Goal: Task Accomplishment & Management: Manage account settings

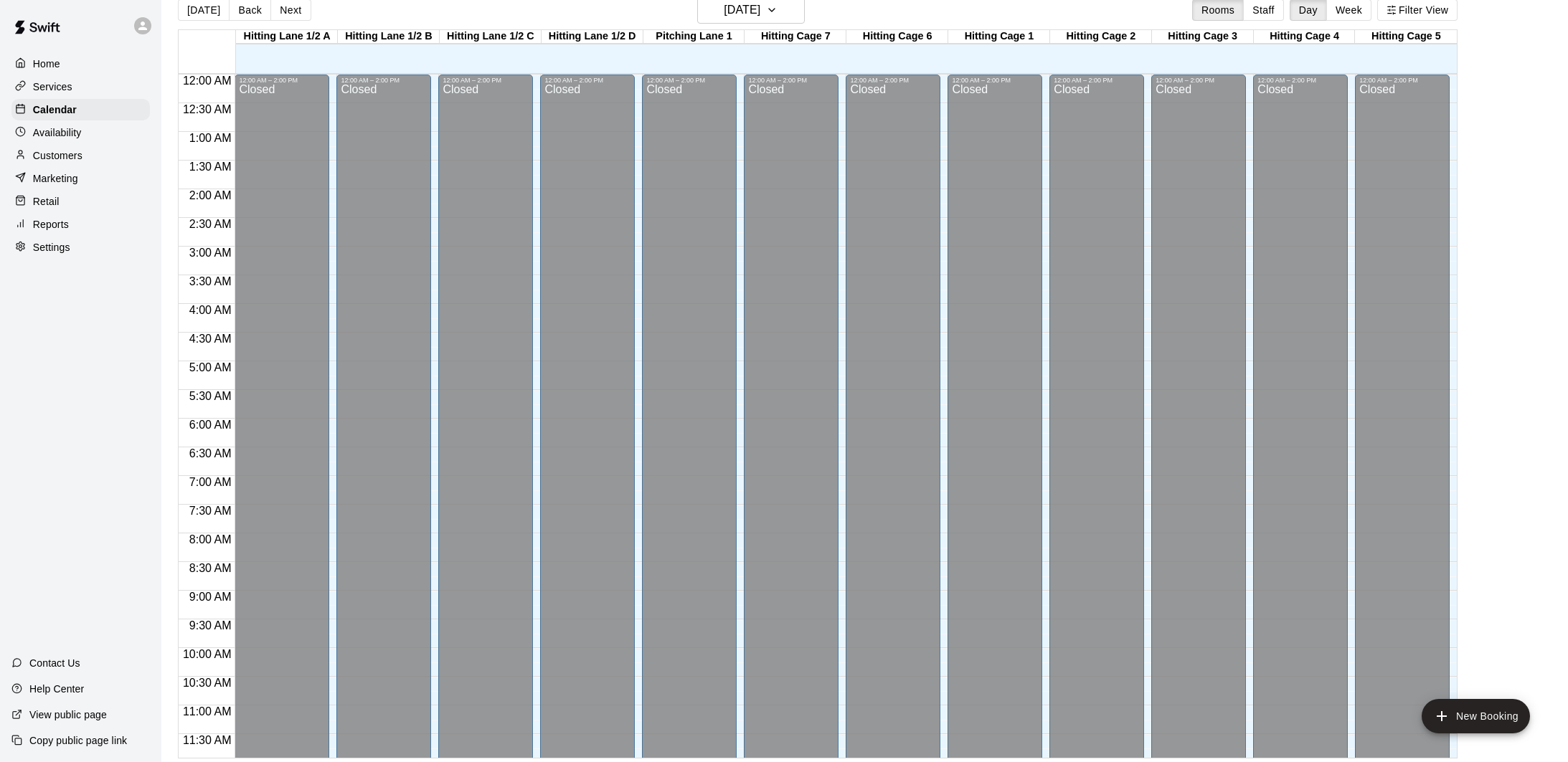
scroll to position [694, 0]
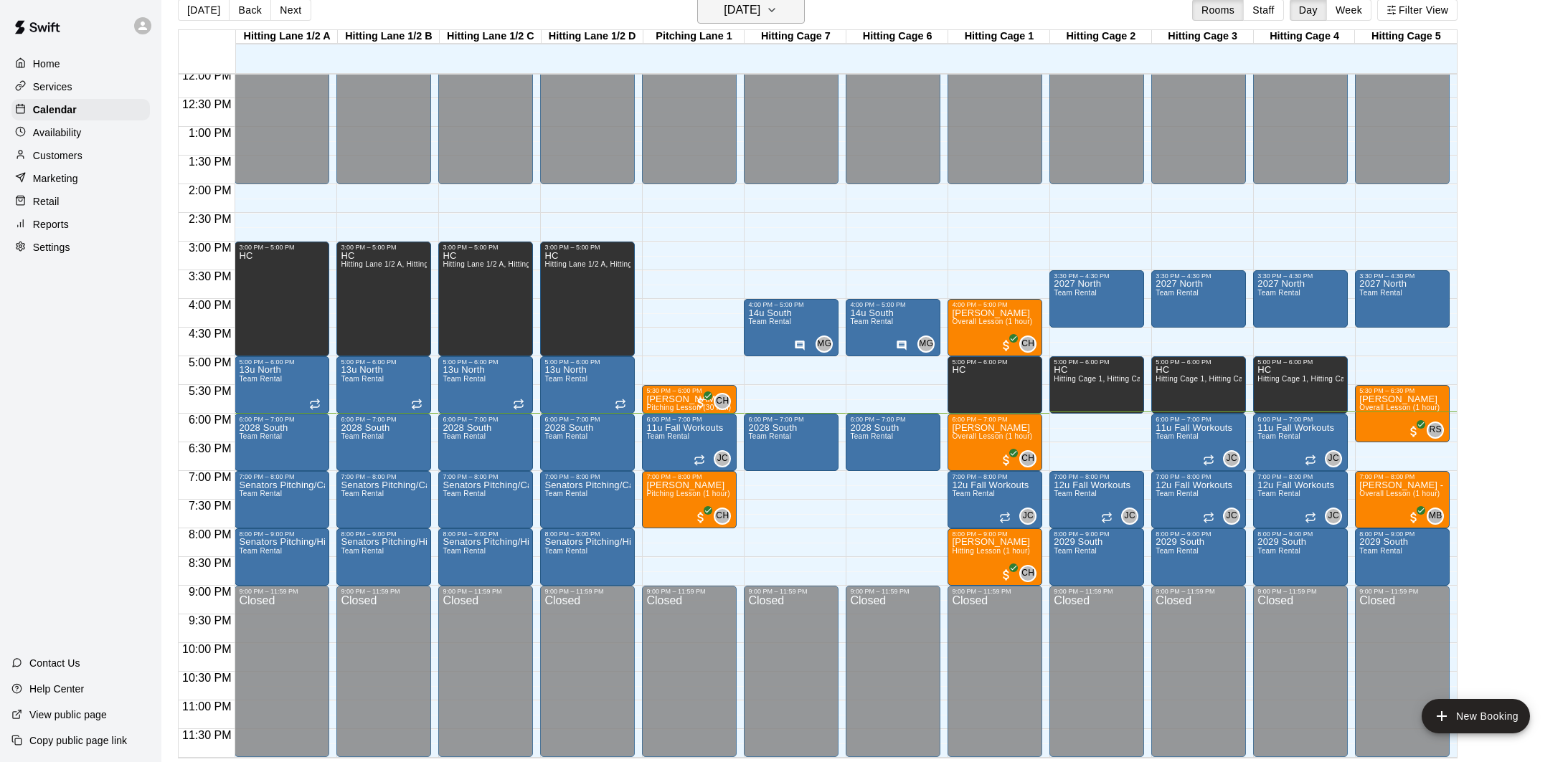
click at [777, 17] on icon "button" at bounding box center [772, 10] width 12 height 17
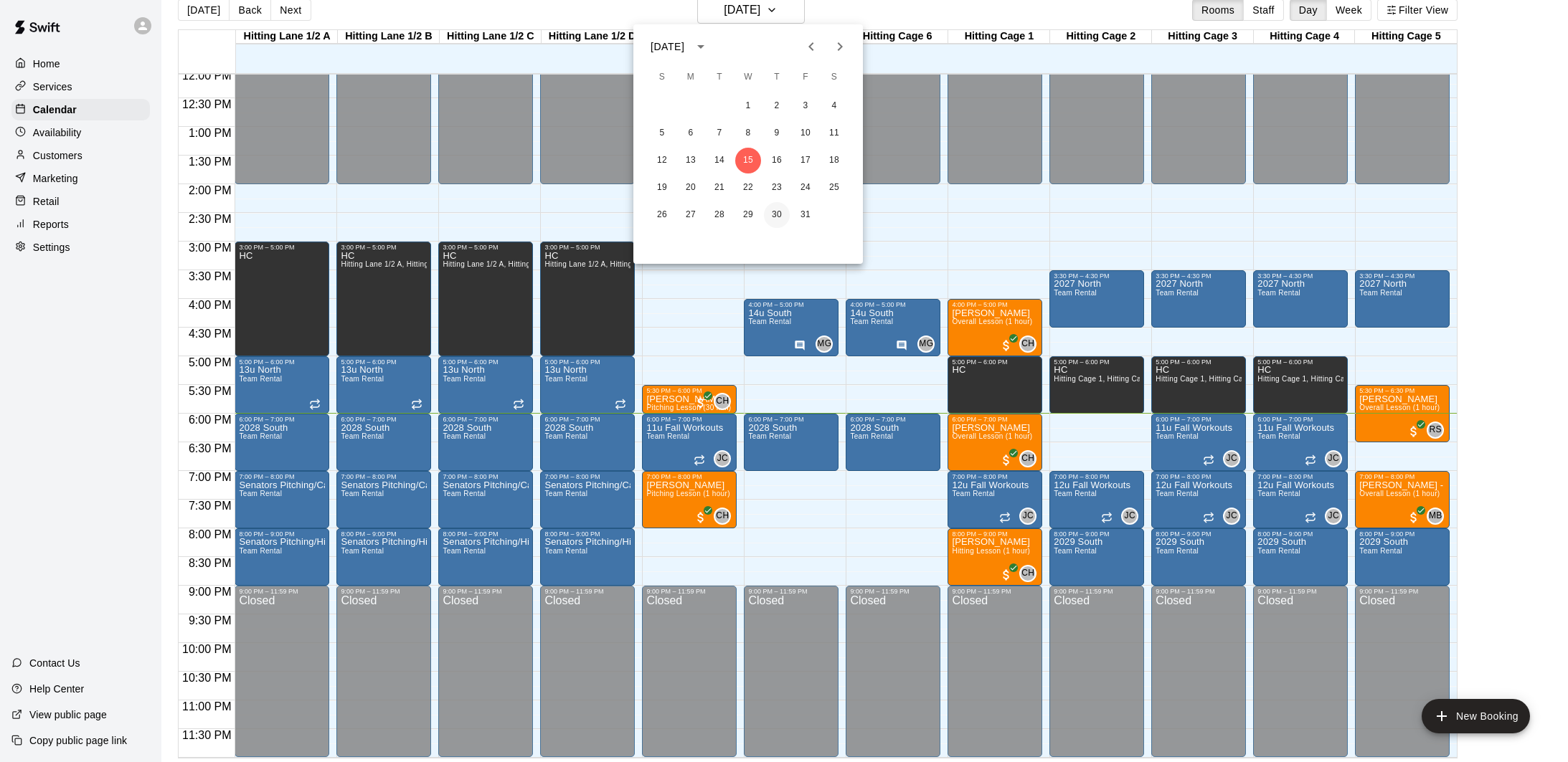
click at [781, 213] on button "30" at bounding box center [776, 214] width 26 height 26
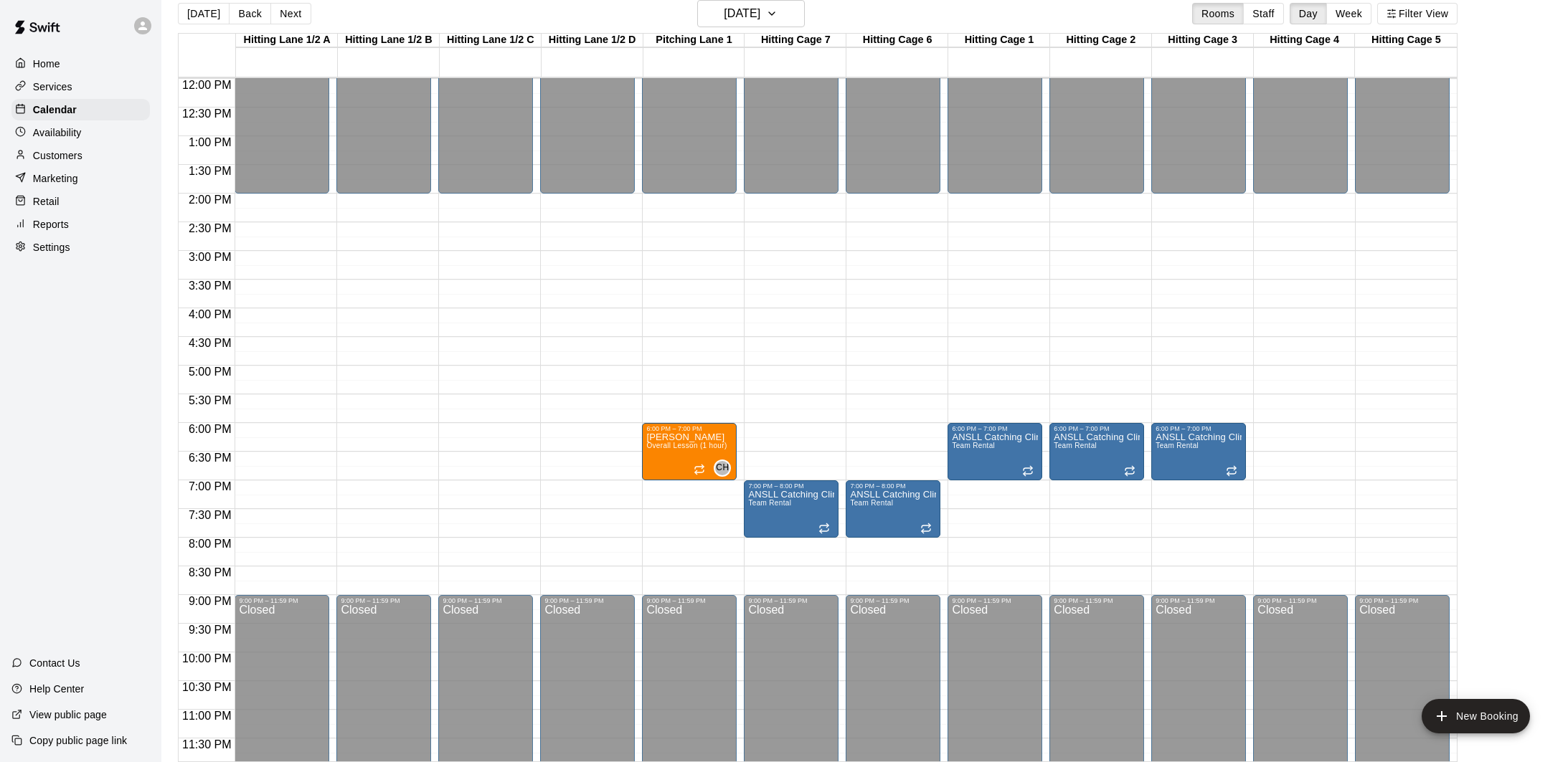
scroll to position [689, 0]
click at [290, 429] on div "12:00 AM – 2:00 PM Closed 9:00 PM – 11:59 PM Closed" at bounding box center [282, 77] width 95 height 1377
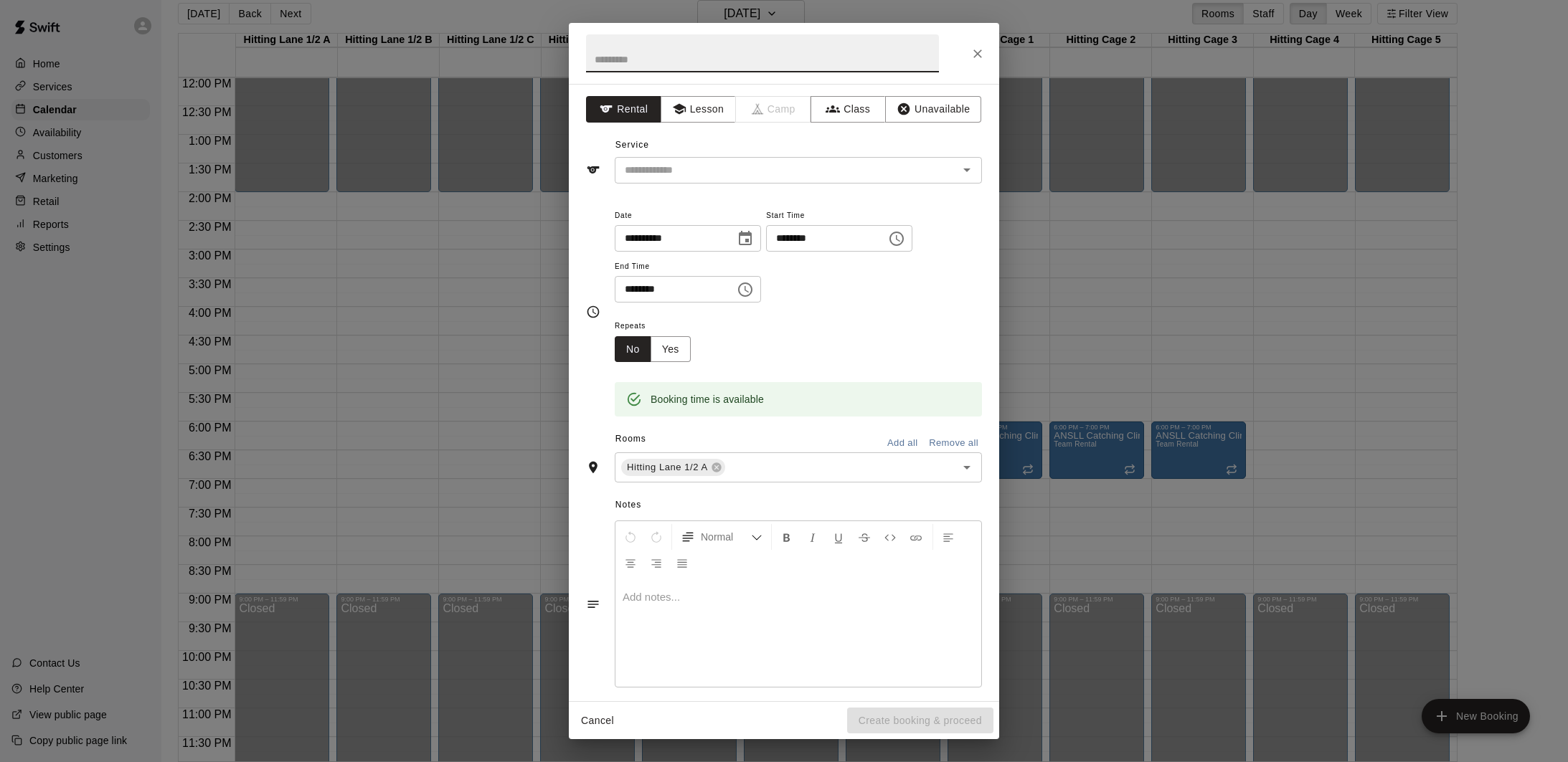
scroll to position [1, 0]
click at [754, 163] on input "text" at bounding box center [777, 169] width 316 height 18
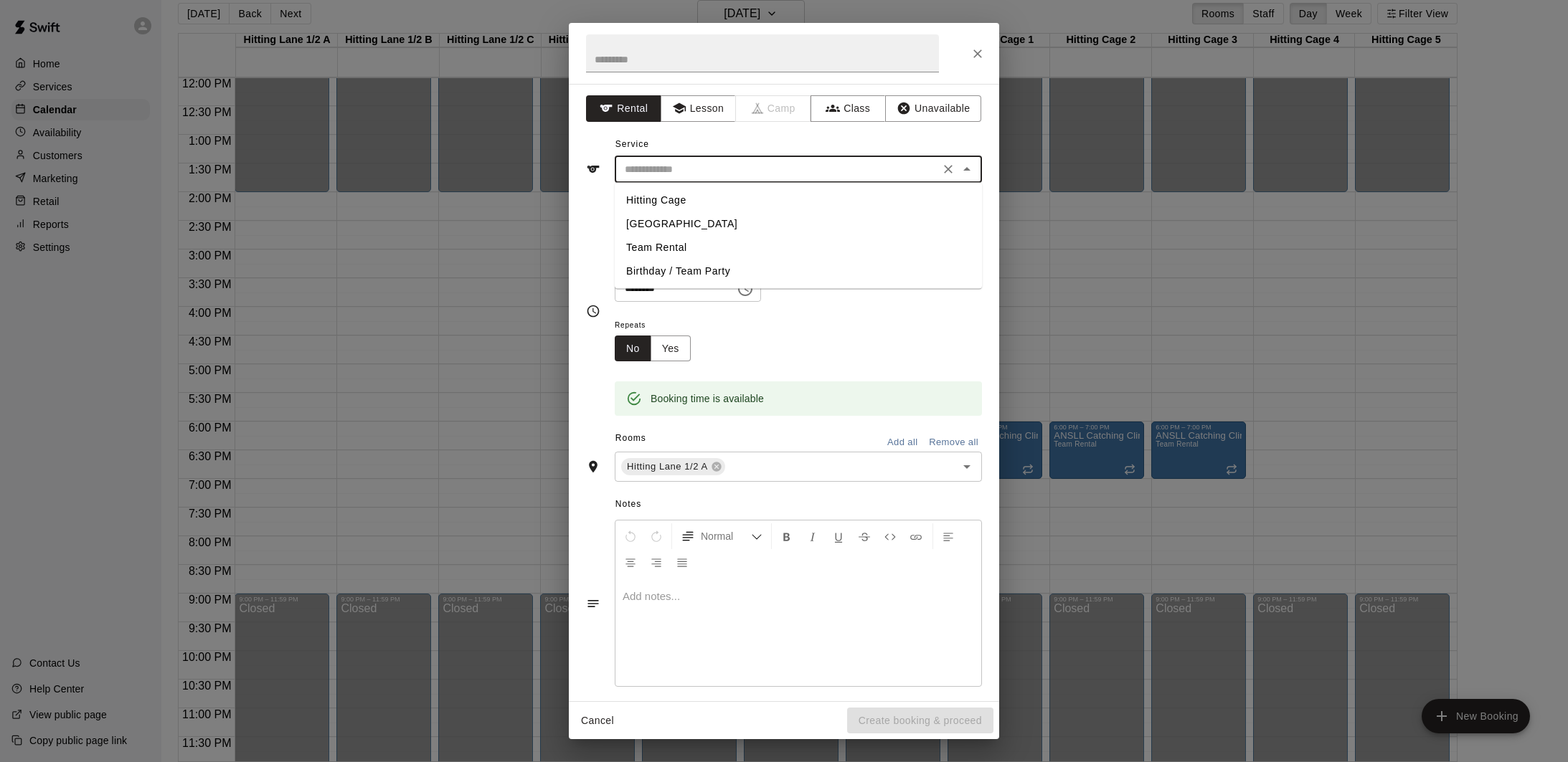
click at [687, 246] on li "Team Rental" at bounding box center [798, 248] width 368 height 24
type input "**********"
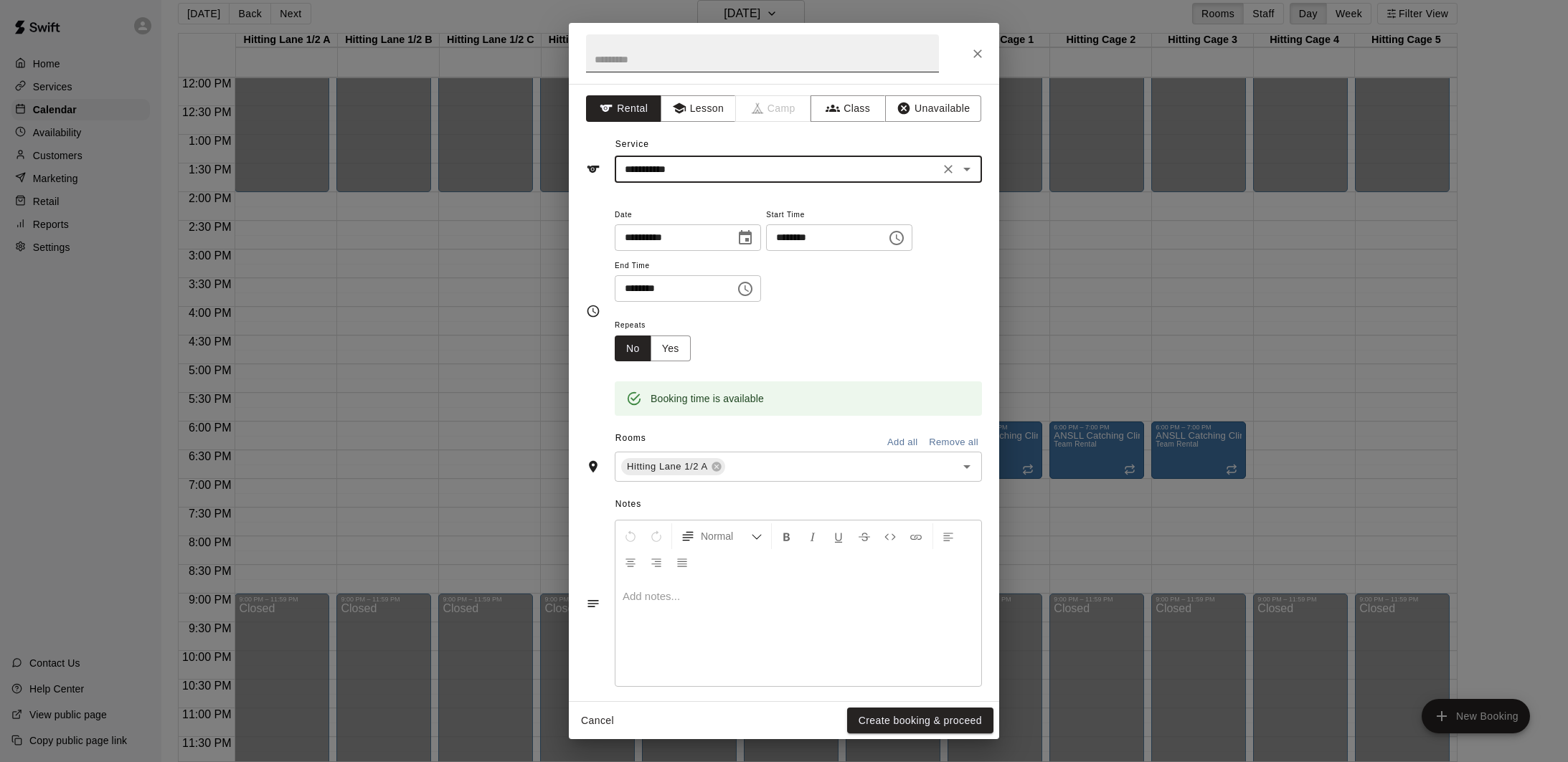
click at [733, 54] on input "text" at bounding box center [762, 53] width 352 height 38
type input "**********"
click at [767, 465] on input "text" at bounding box center [831, 467] width 208 height 18
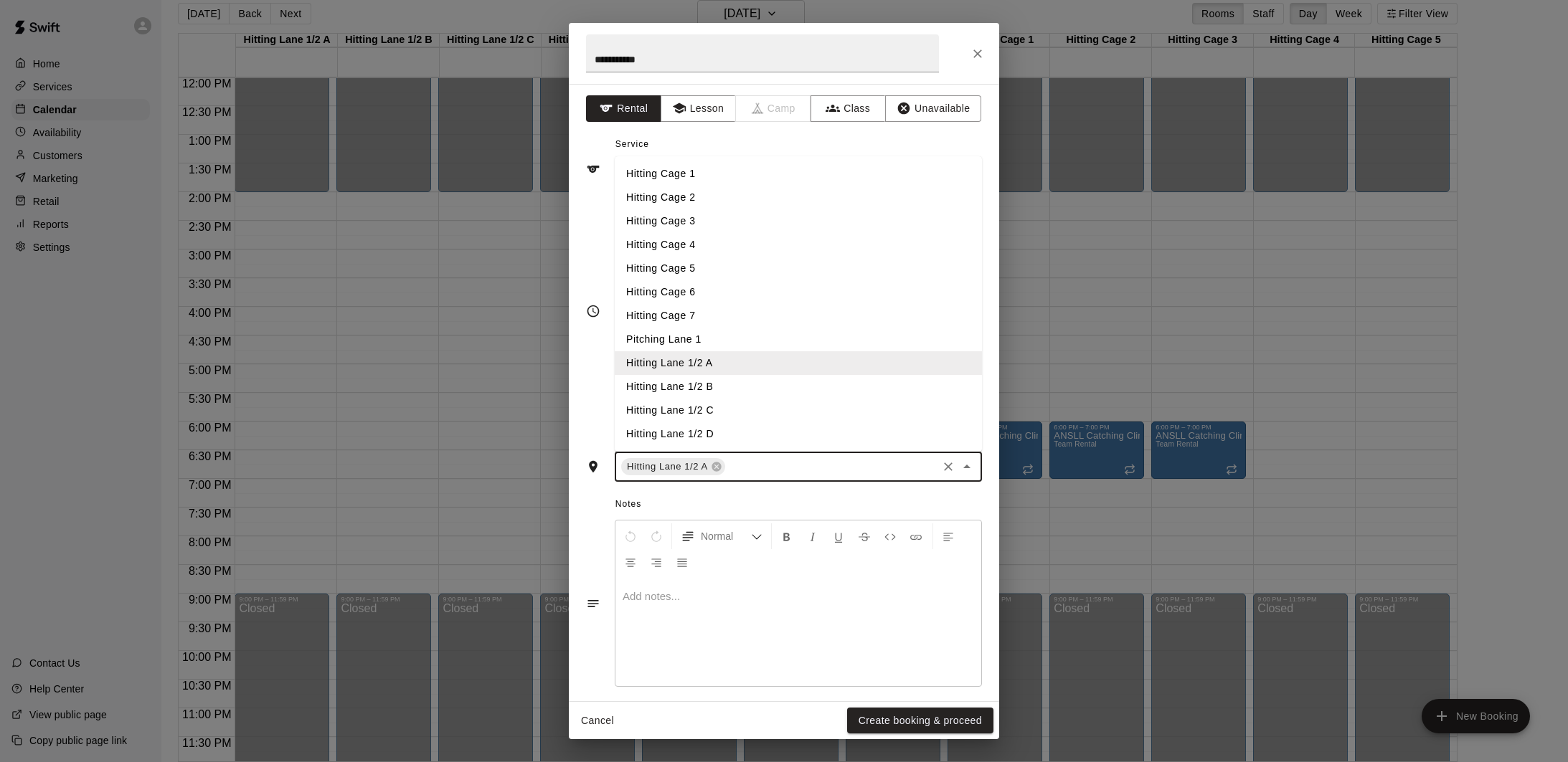
click at [723, 392] on li "Hitting Lane 1/2 B" at bounding box center [798, 387] width 368 height 24
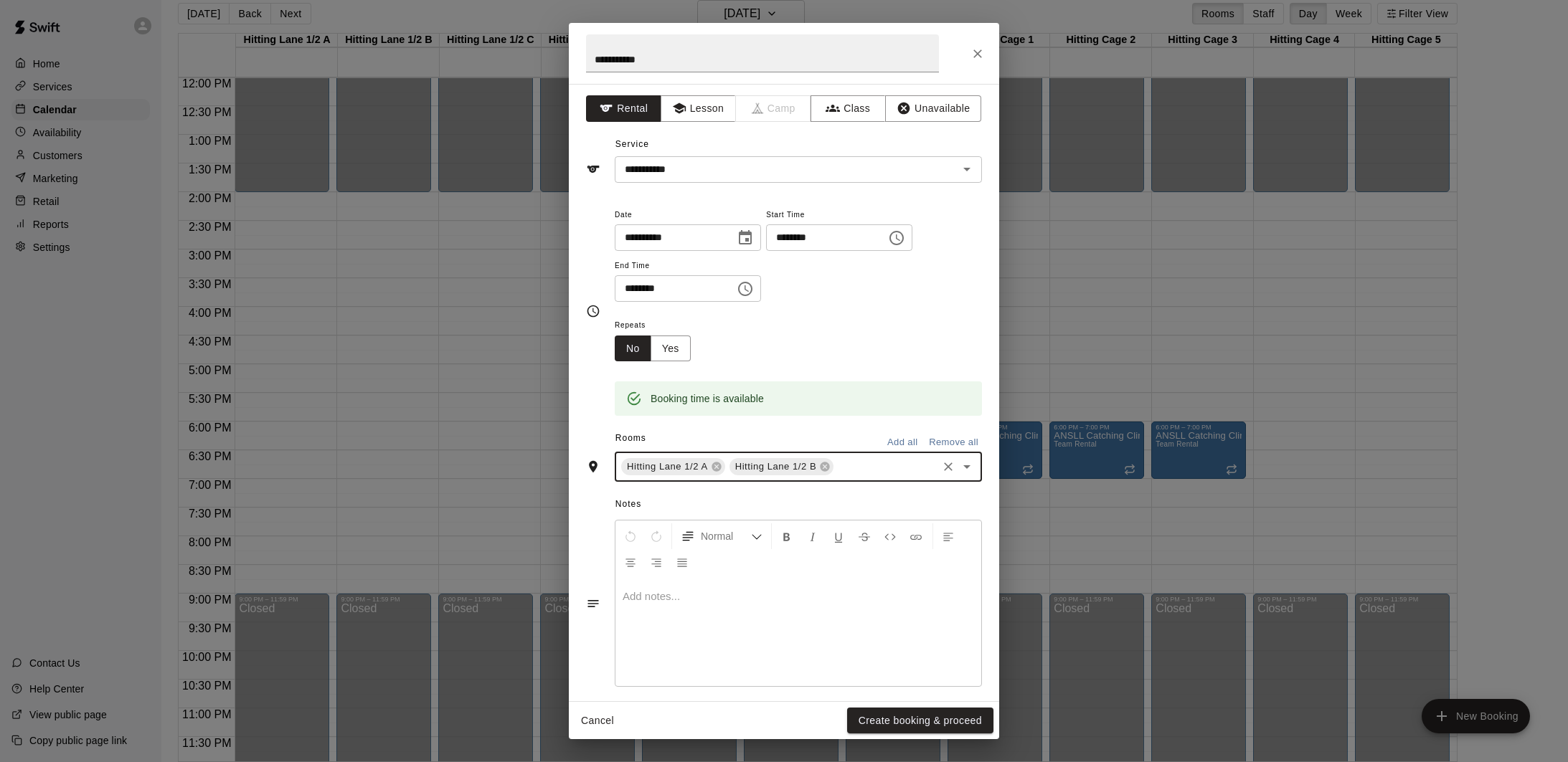
scroll to position [0, 0]
click at [854, 471] on input "text" at bounding box center [885, 468] width 100 height 18
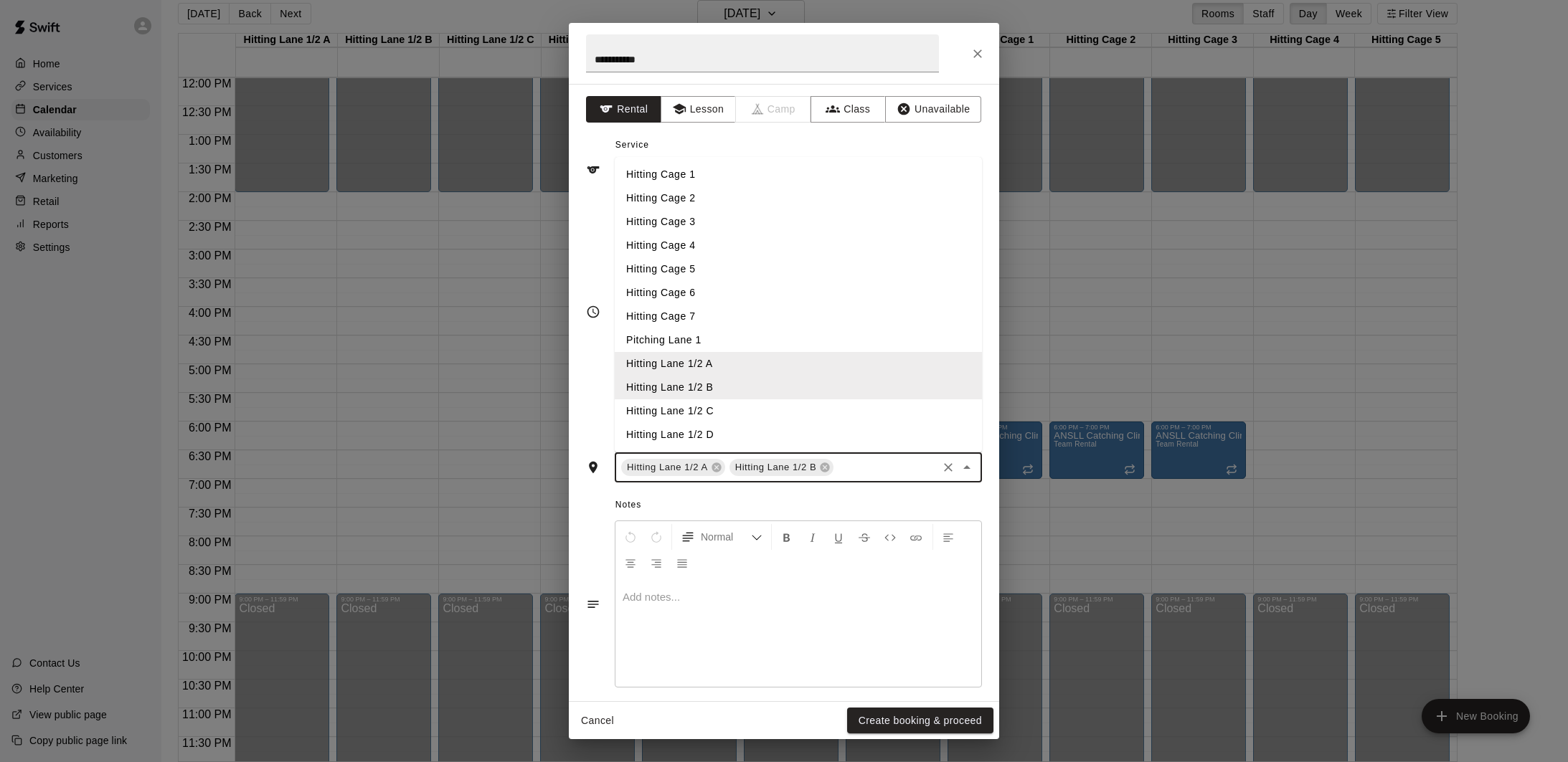
click at [721, 406] on li "Hitting Lane 1/2 C" at bounding box center [798, 411] width 368 height 24
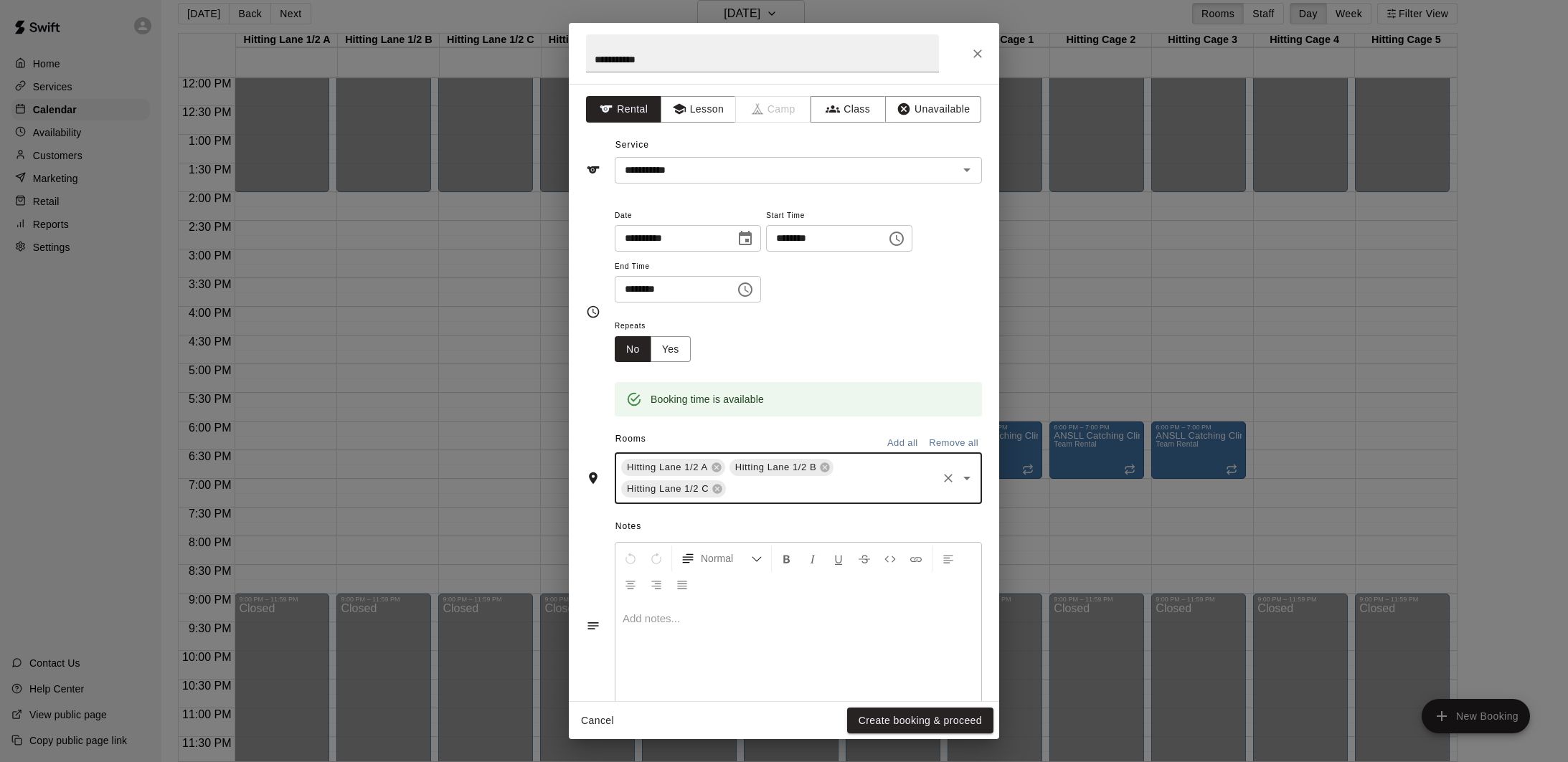
click at [820, 486] on input "text" at bounding box center [831, 489] width 207 height 18
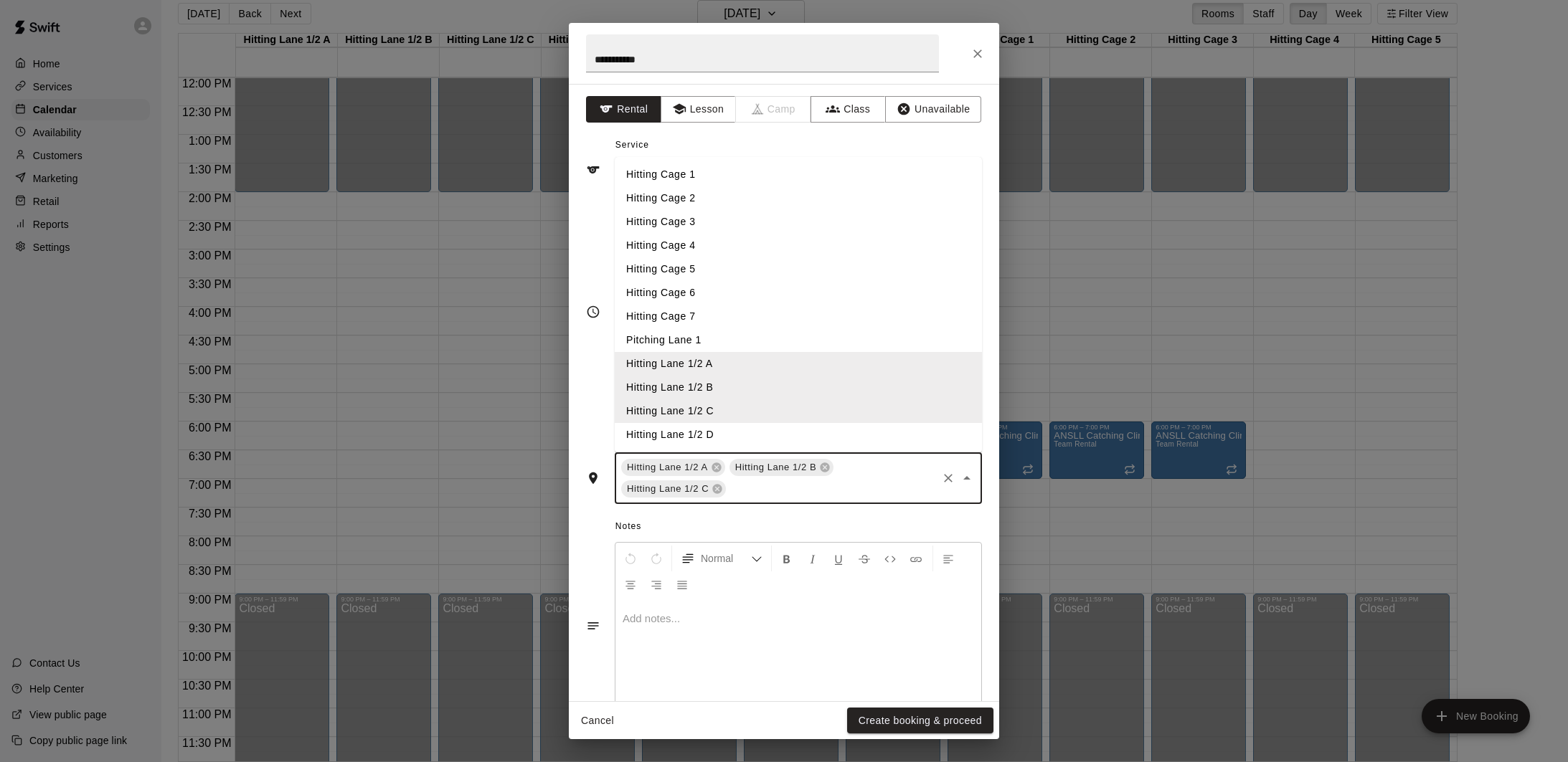
click at [717, 436] on li "Hitting Lane 1/2 D" at bounding box center [798, 435] width 368 height 24
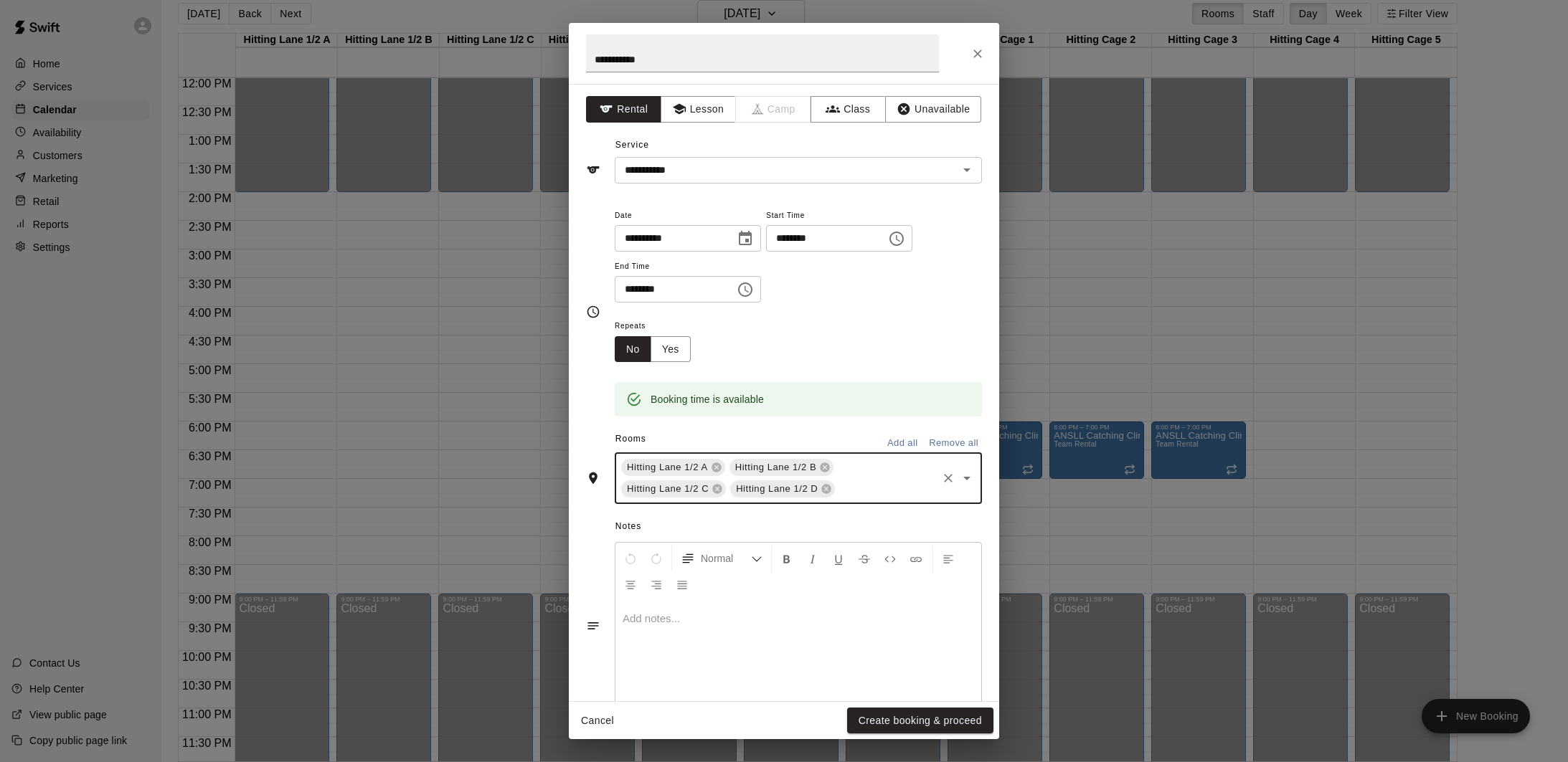
click at [882, 470] on div "Hitting Lane 1/2 A Hitting Lane 1/2 B Hitting Lane 1/2 C Hitting Lane 1/2 D ​" at bounding box center [798, 478] width 368 height 51
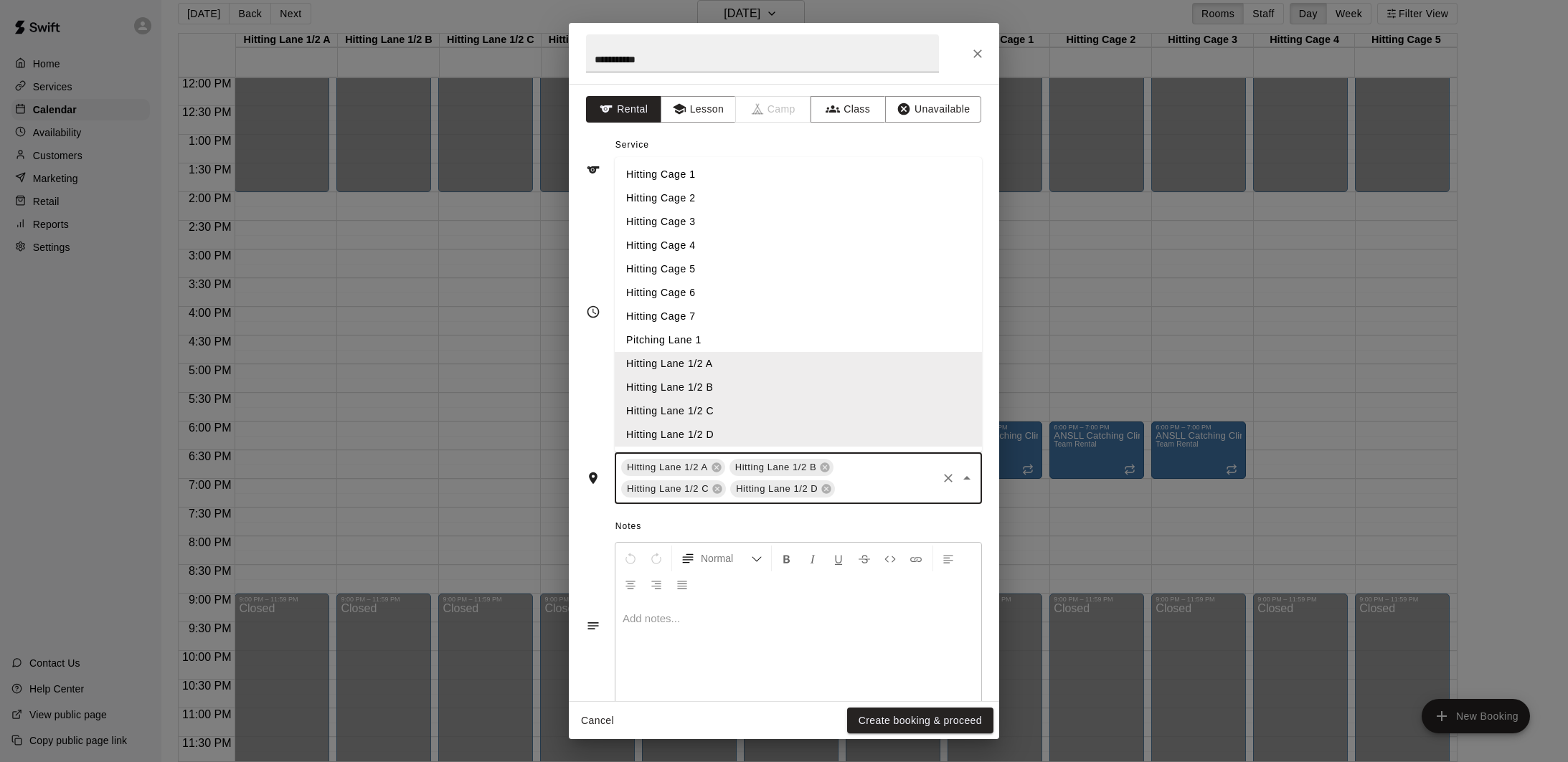
click at [697, 309] on li "Hitting Cage 7" at bounding box center [798, 316] width 368 height 24
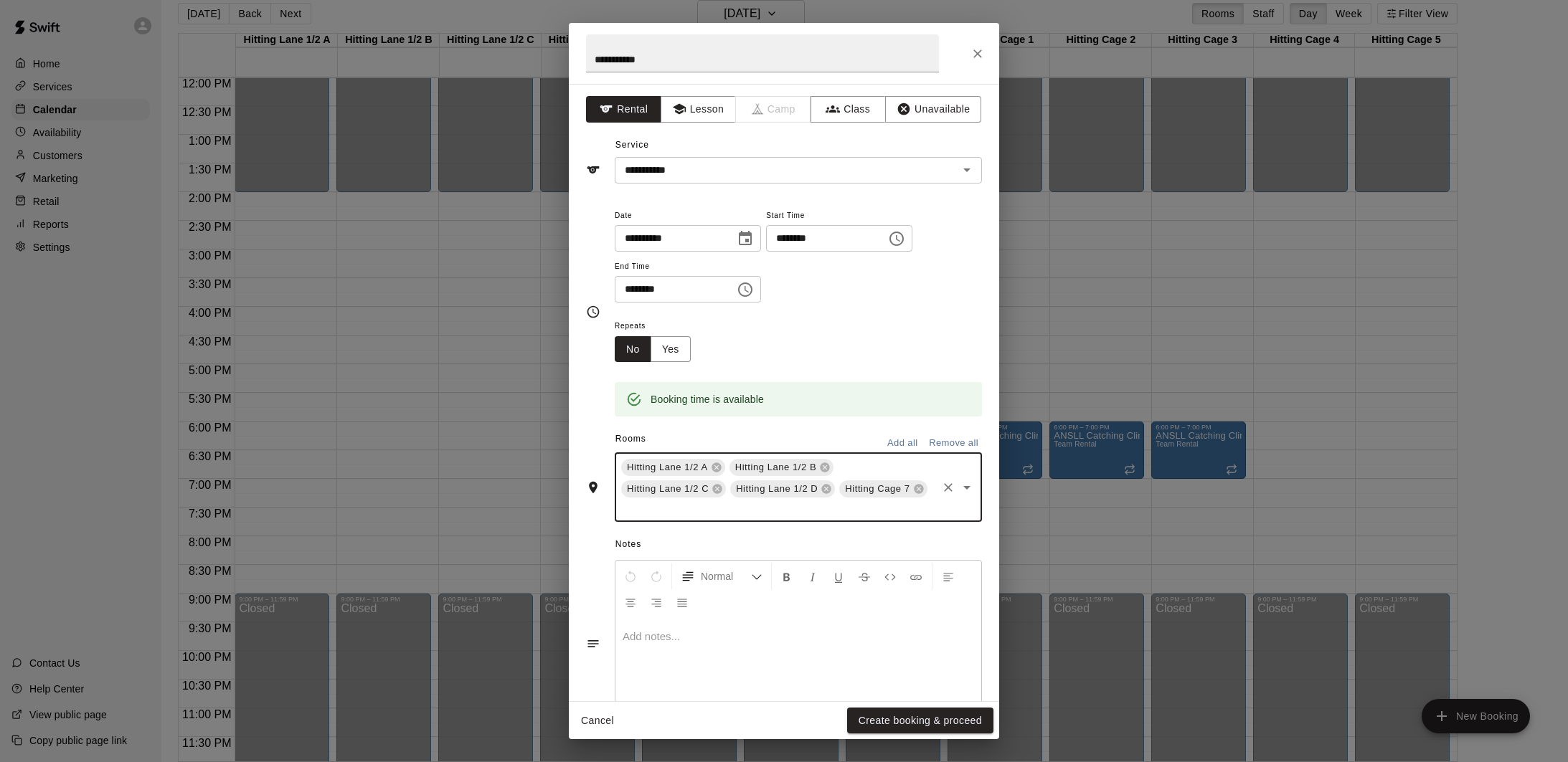
click at [859, 464] on div "Hitting Lane 1/2 A Hitting Lane 1/2 B Hitting Lane 1/2 C Hitting Lane 1/2 D Hit…" at bounding box center [798, 487] width 368 height 70
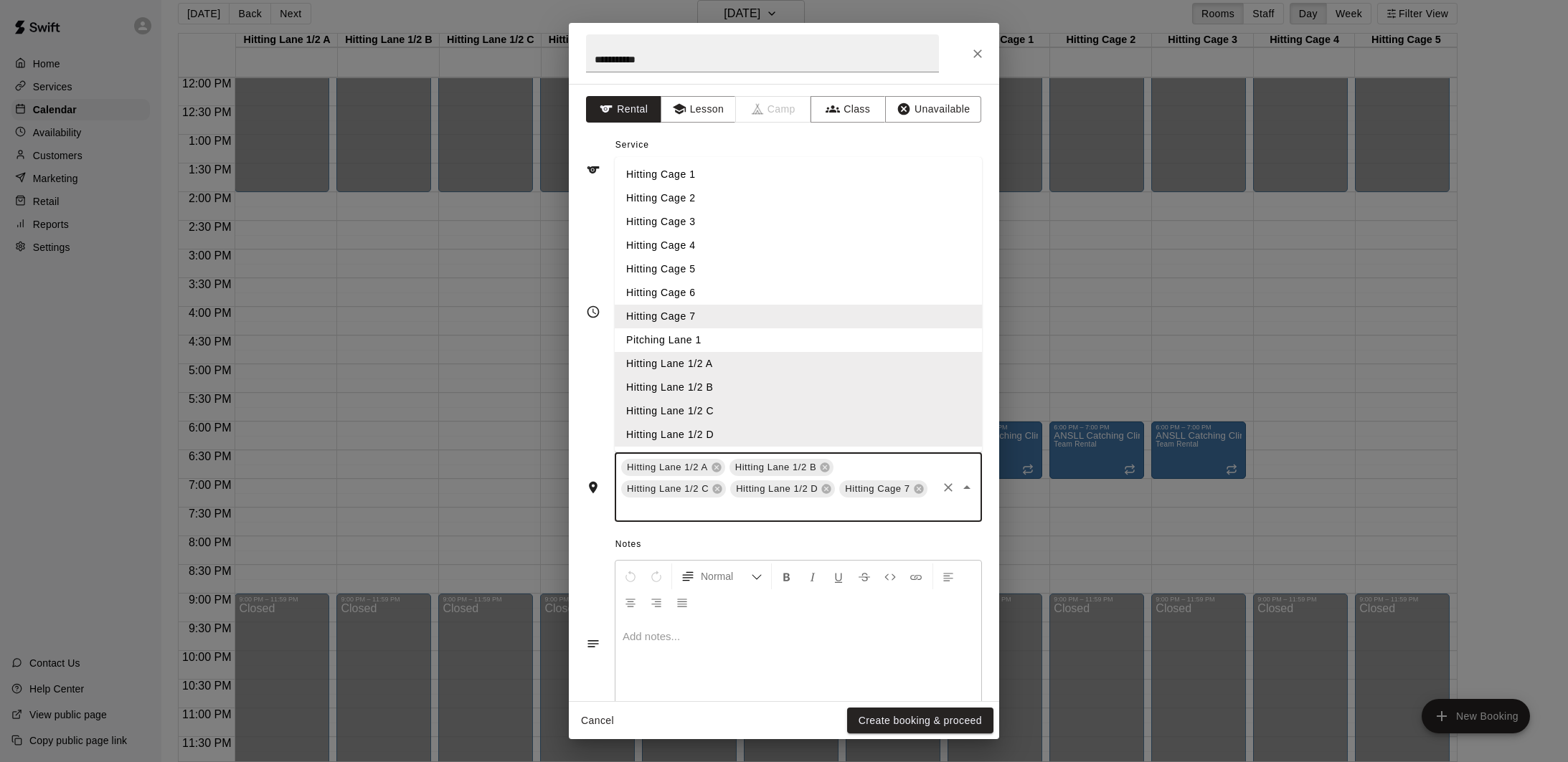
click at [708, 303] on li "Hitting Cage 6" at bounding box center [798, 293] width 368 height 24
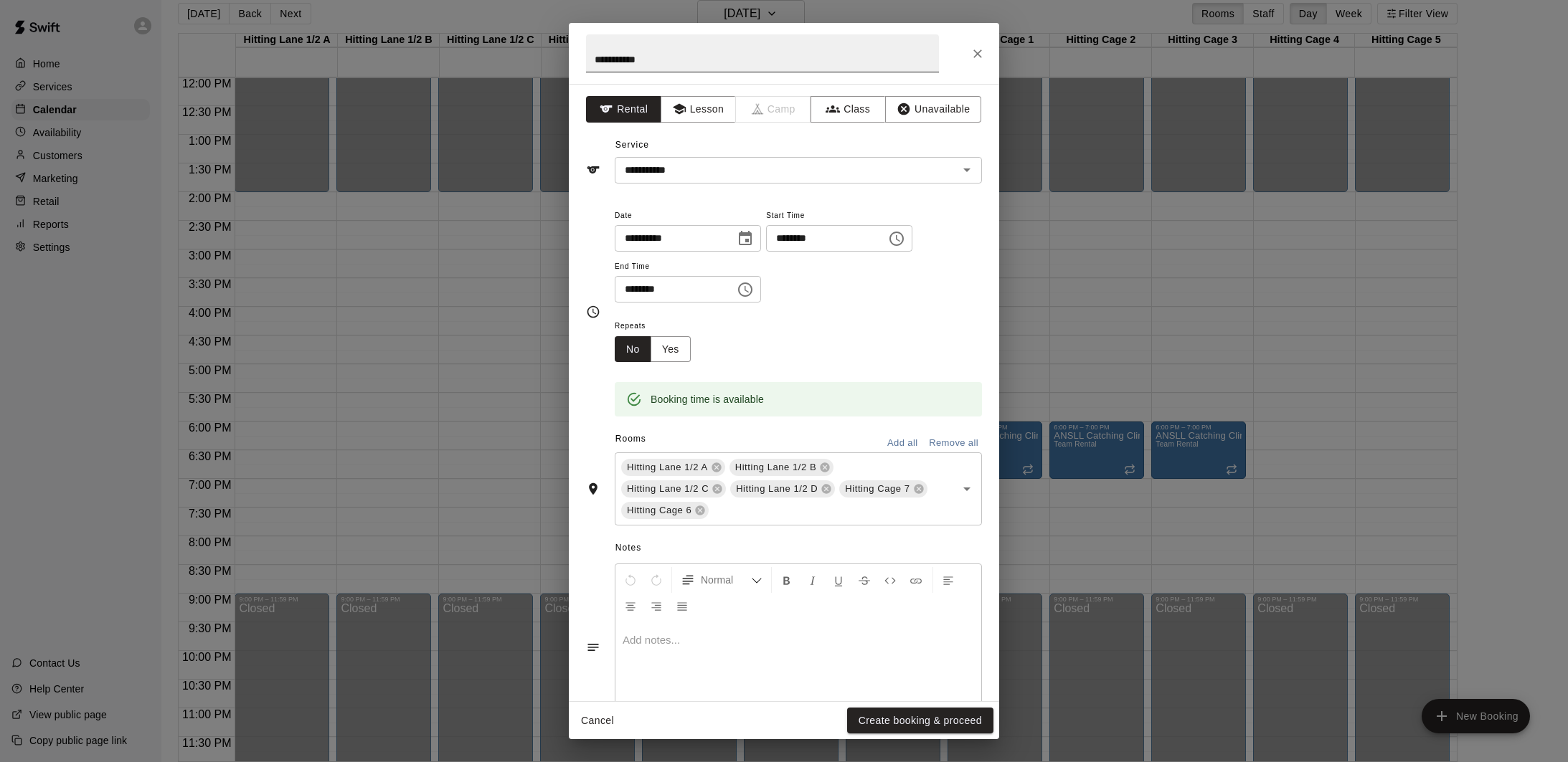
drag, startPoint x: 772, startPoint y: 31, endPoint x: 888, endPoint y: 61, distance: 119.8
click at [888, 61] on h2 "**********" at bounding box center [762, 53] width 387 height 61
click at [712, 281] on input "********" at bounding box center [670, 289] width 110 height 27
click at [656, 290] on input "********" at bounding box center [670, 289] width 110 height 27
type input "********"
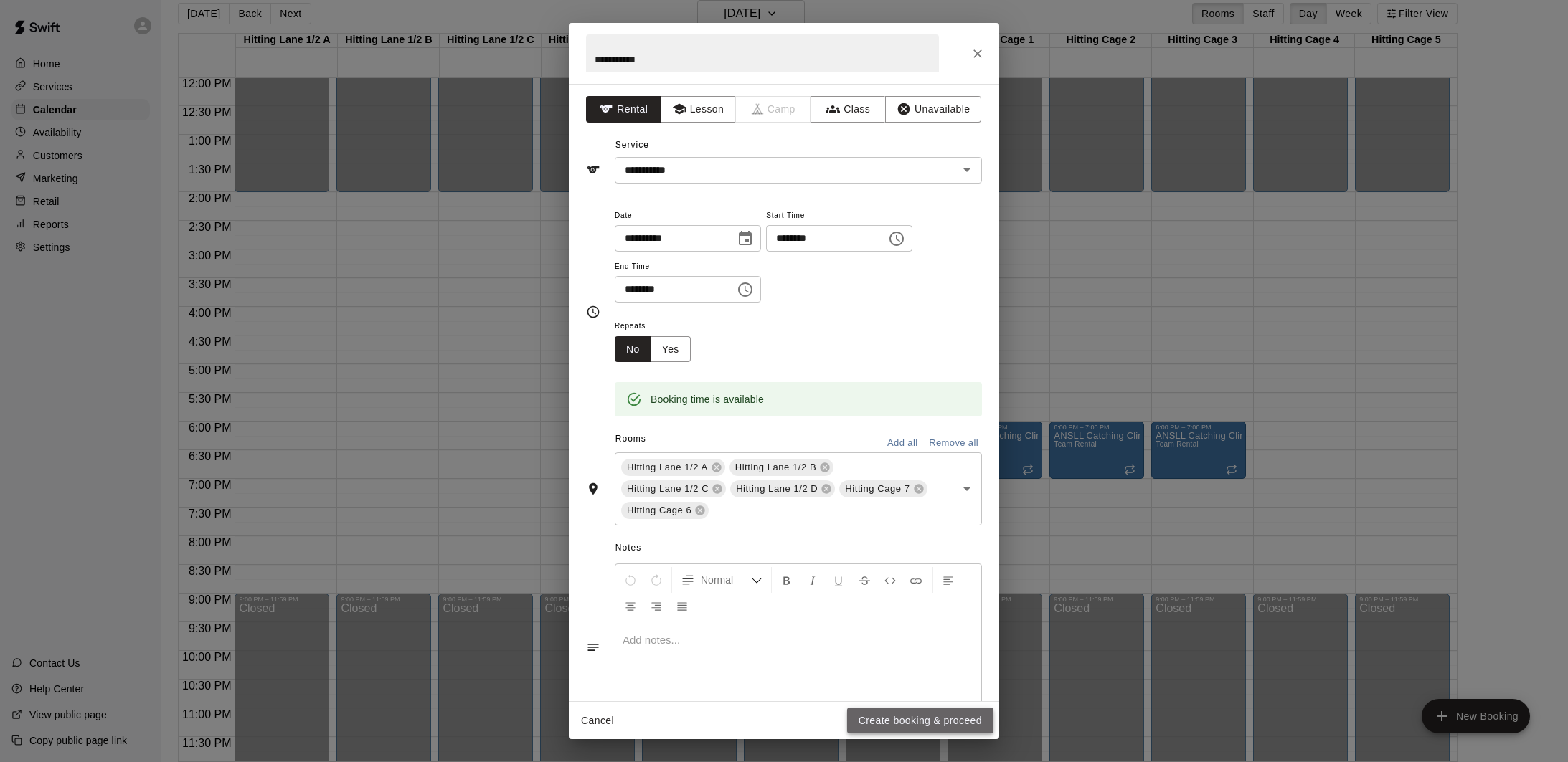
click at [917, 727] on button "Create booking & proceed" at bounding box center [920, 722] width 146 height 27
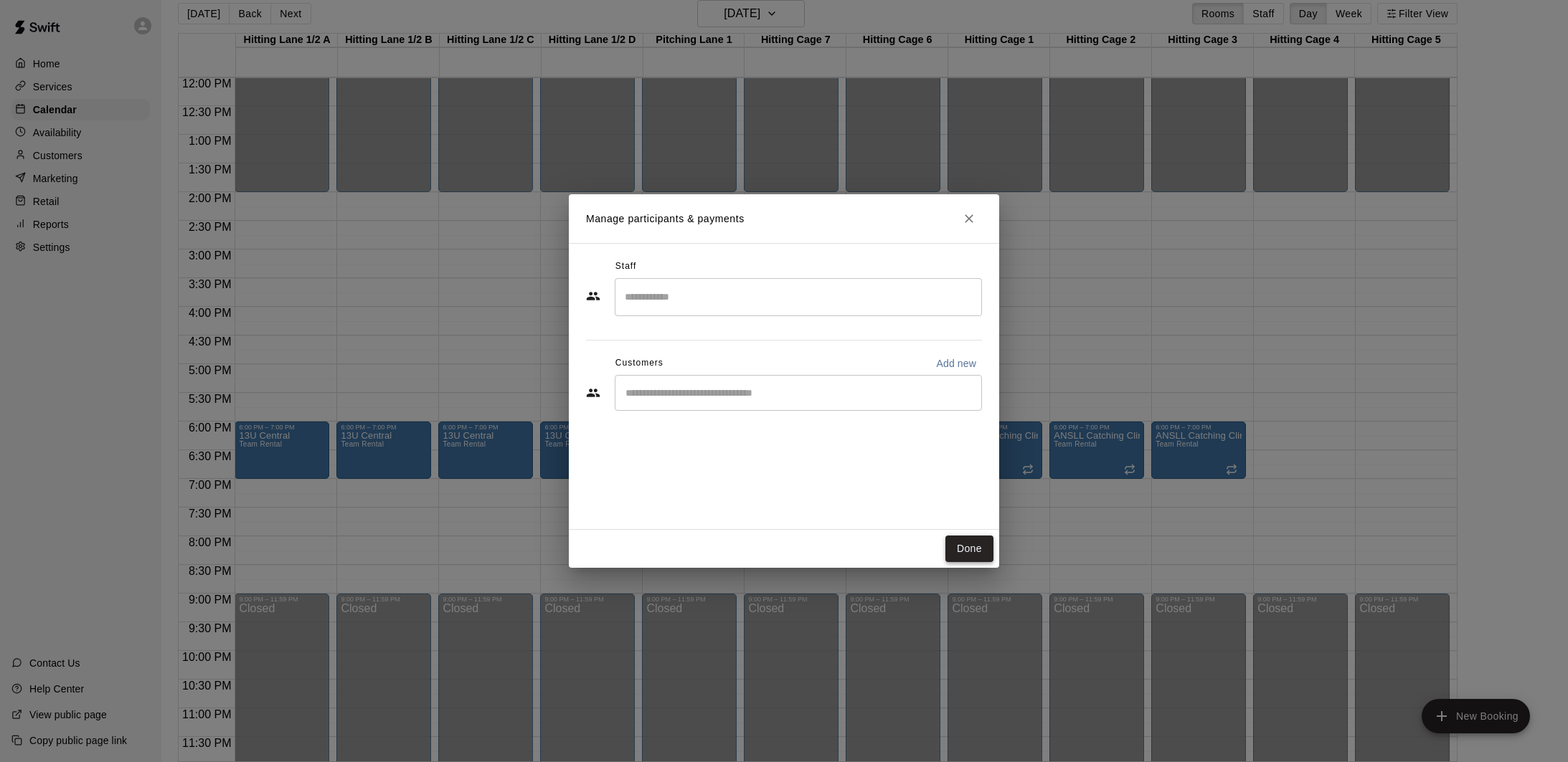
click at [975, 558] on button "Done" at bounding box center [969, 549] width 48 height 27
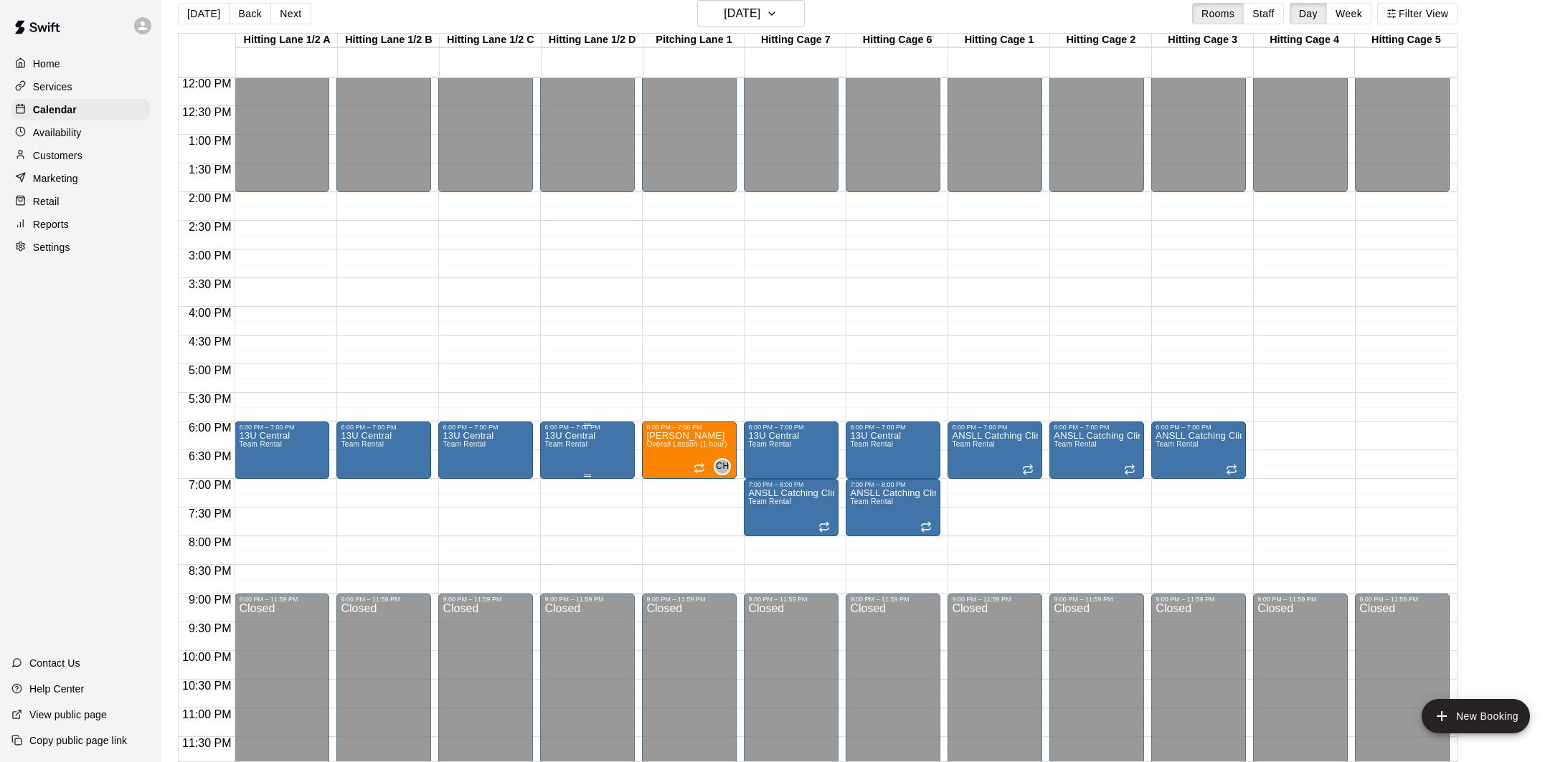
click at [580, 444] on span "Team Rental" at bounding box center [565, 444] width 43 height 8
click at [554, 455] on icon "edit" at bounding box center [559, 456] width 17 height 17
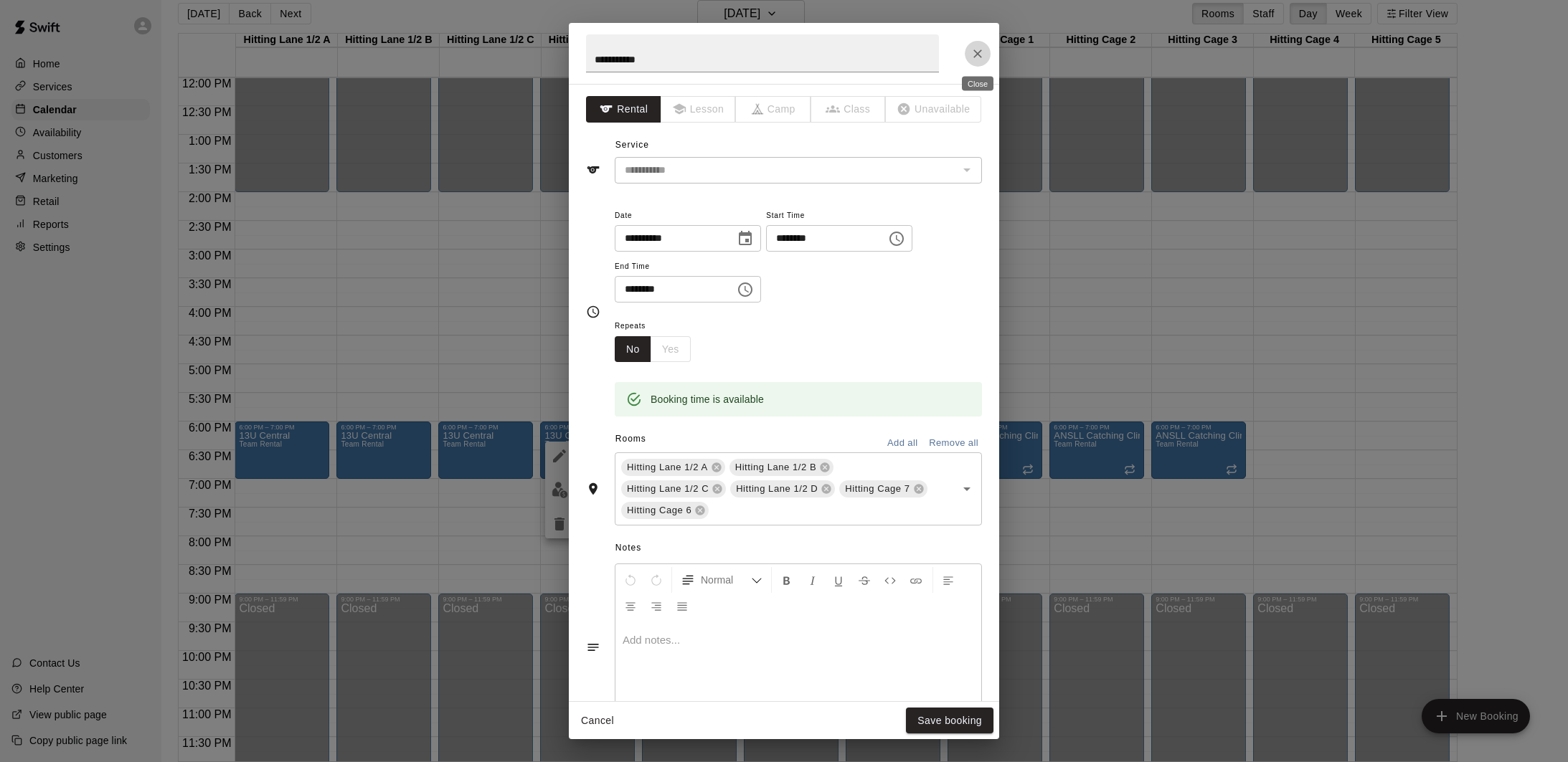
click at [984, 50] on icon "Close" at bounding box center [977, 53] width 14 height 14
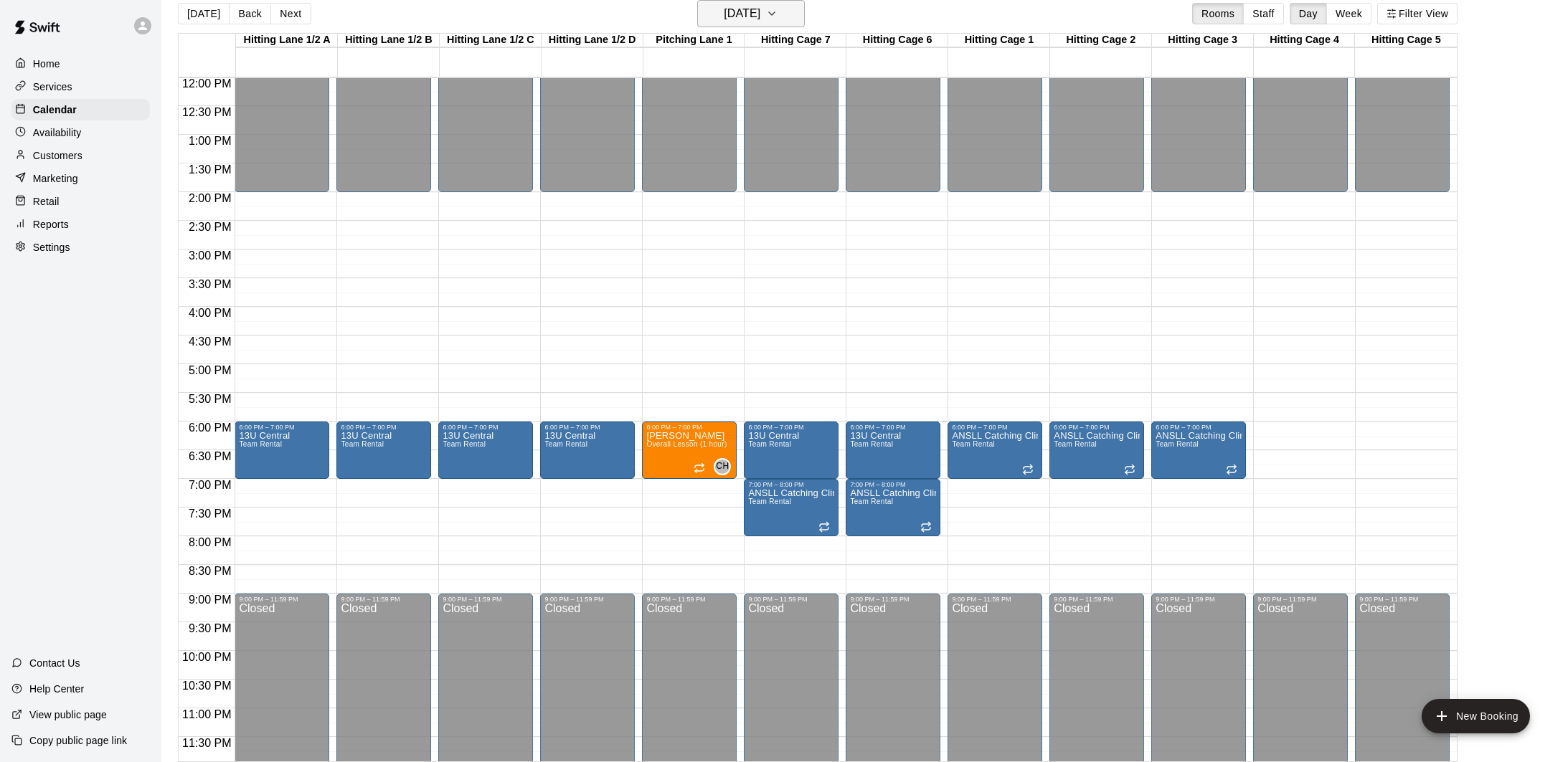
click at [744, 19] on h6 "[DATE]" at bounding box center [741, 13] width 36 height 20
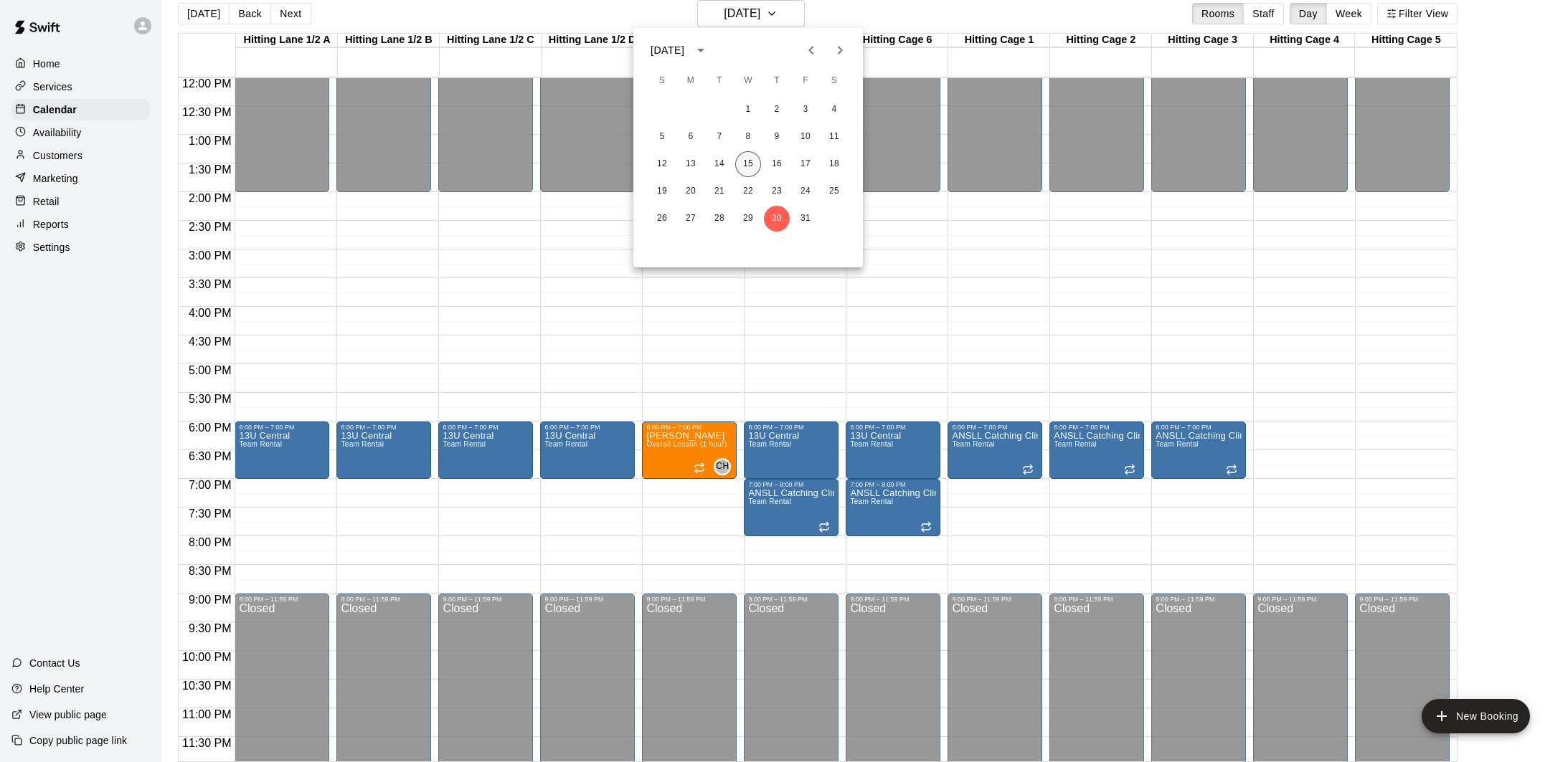
click at [745, 157] on button "15" at bounding box center [748, 164] width 26 height 26
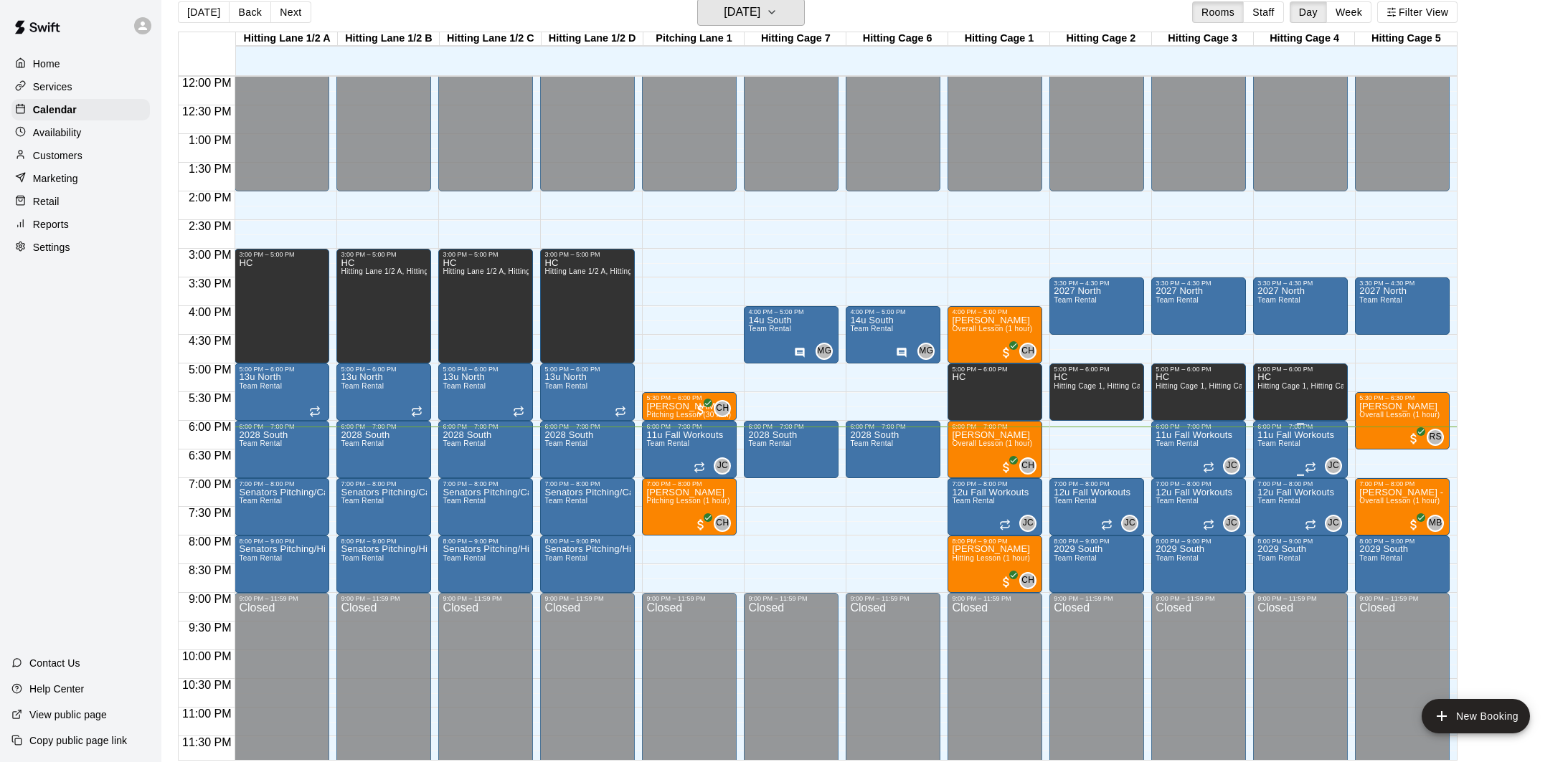
scroll to position [18, 0]
click at [567, 509] on icon "edit" at bounding box center [559, 504] width 17 height 17
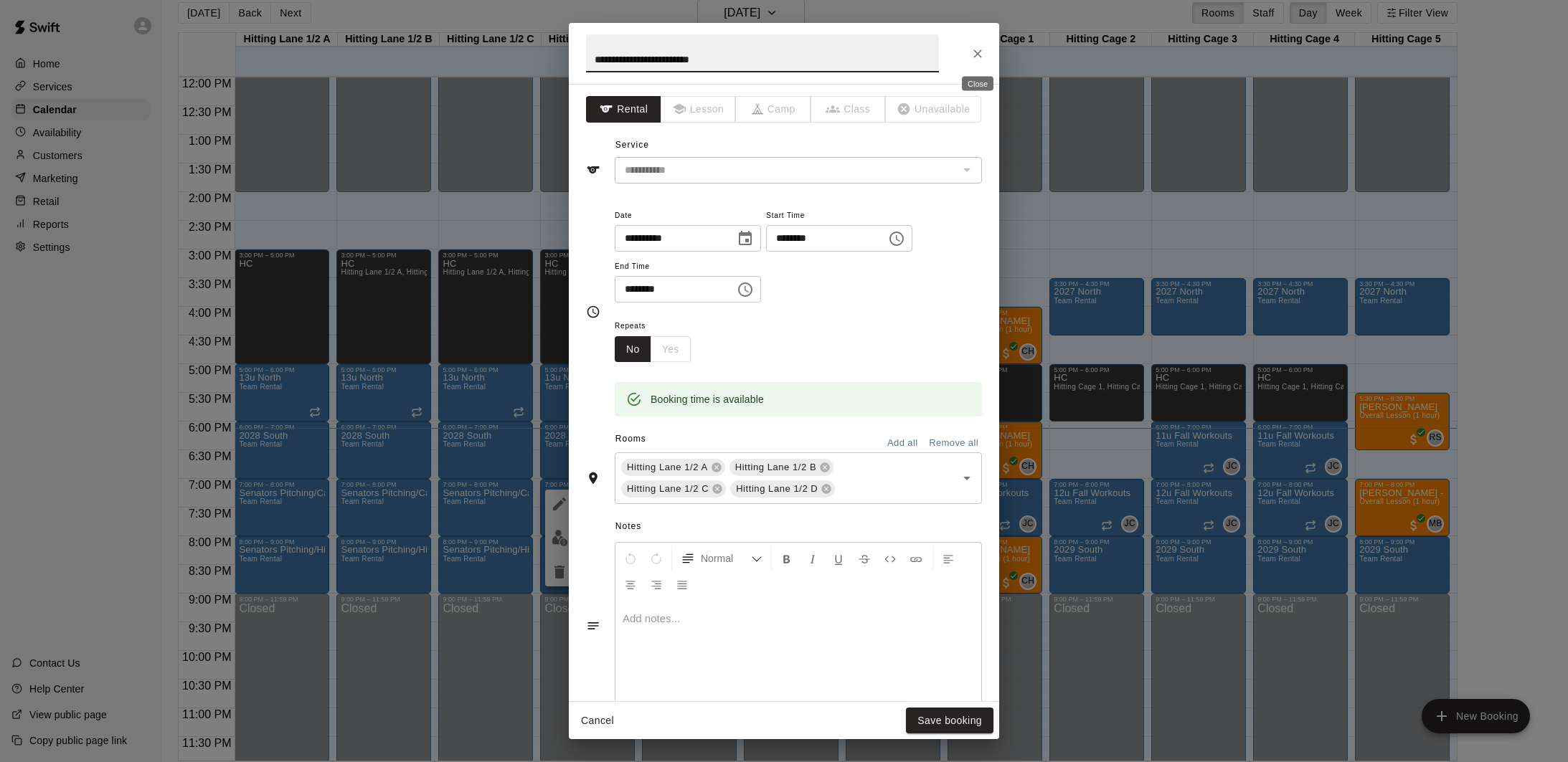
click at [977, 61] on icon "Close" at bounding box center [977, 53] width 14 height 14
